Goal: Navigation & Orientation: Find specific page/section

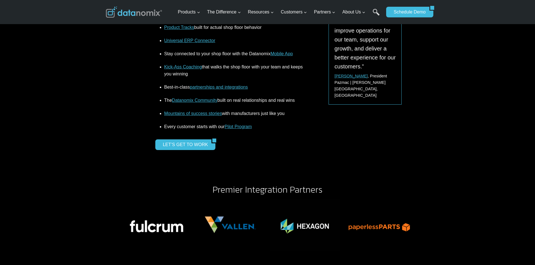
scroll to position [814, 0]
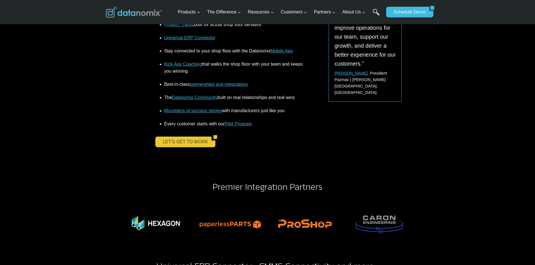
click at [168, 143] on link "LET’S GET TO WORK" at bounding box center [183, 142] width 56 height 11
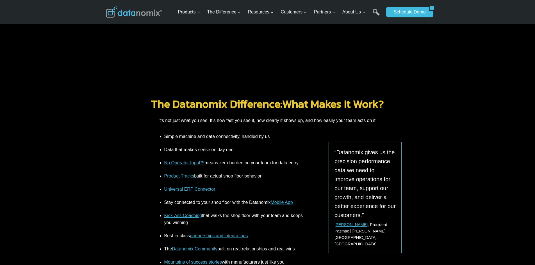
scroll to position [702, 0]
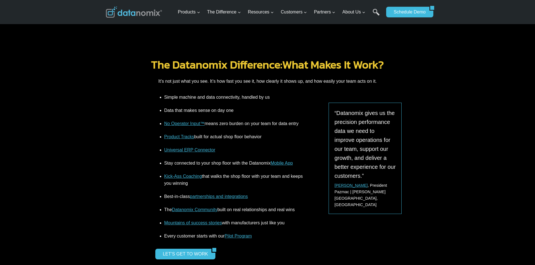
click at [208, 211] on link "Datanomix Community" at bounding box center [194, 209] width 45 height 5
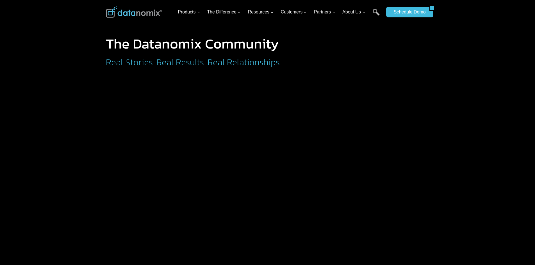
click at [262, 66] on h2 "Real Stories. Real Results. Real Relationships." at bounding box center [217, 62] width 222 height 9
click at [464, 47] on div at bounding box center [267, 39] width 535 height 78
click at [375, 36] on div "The Datanomix Community Real Stories. Real Results. Real Relationships." at bounding box center [267, 39] width 337 height 78
